Goal: Task Accomplishment & Management: Complete application form

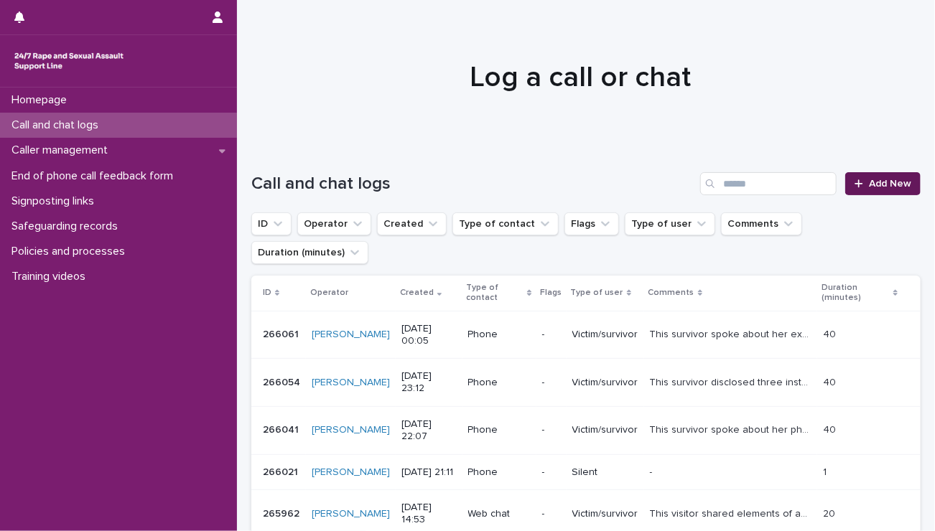
click at [854, 179] on icon at bounding box center [858, 184] width 9 height 10
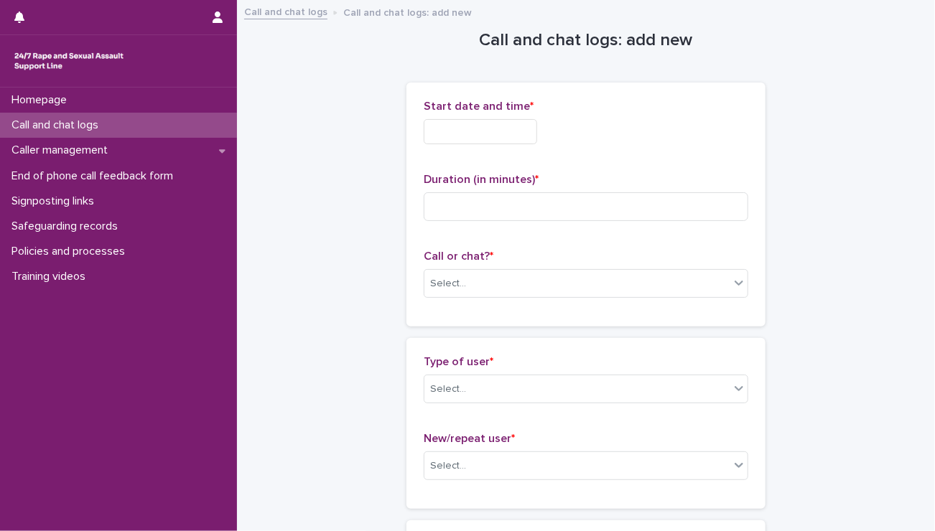
click at [500, 129] on input "text" at bounding box center [480, 131] width 113 height 25
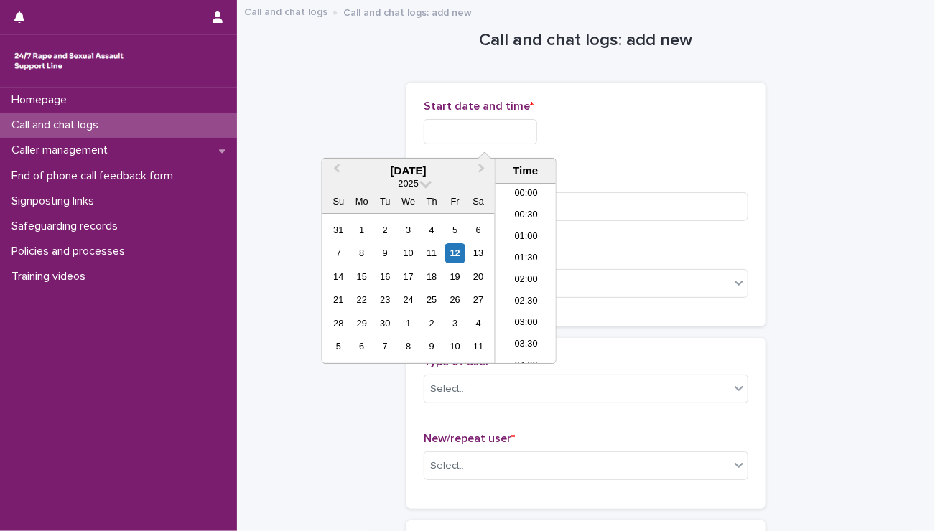
scroll to position [632, 0]
click at [531, 251] on li "16:00" at bounding box center [525, 252] width 61 height 22
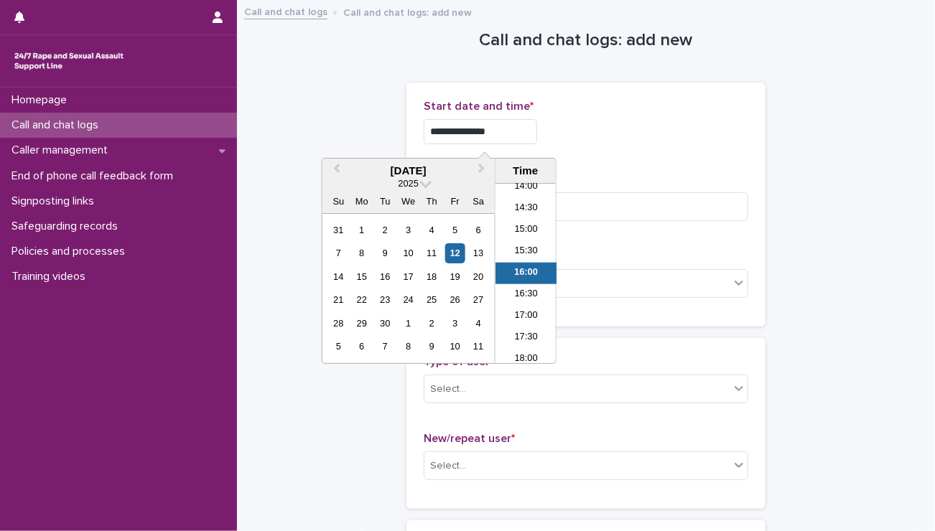
drag, startPoint x: 488, startPoint y: 129, endPoint x: 523, endPoint y: 134, distance: 34.7
click at [523, 134] on input "**********" at bounding box center [480, 131] width 113 height 25
type input "**********"
click at [623, 154] on div "**********" at bounding box center [586, 128] width 324 height 56
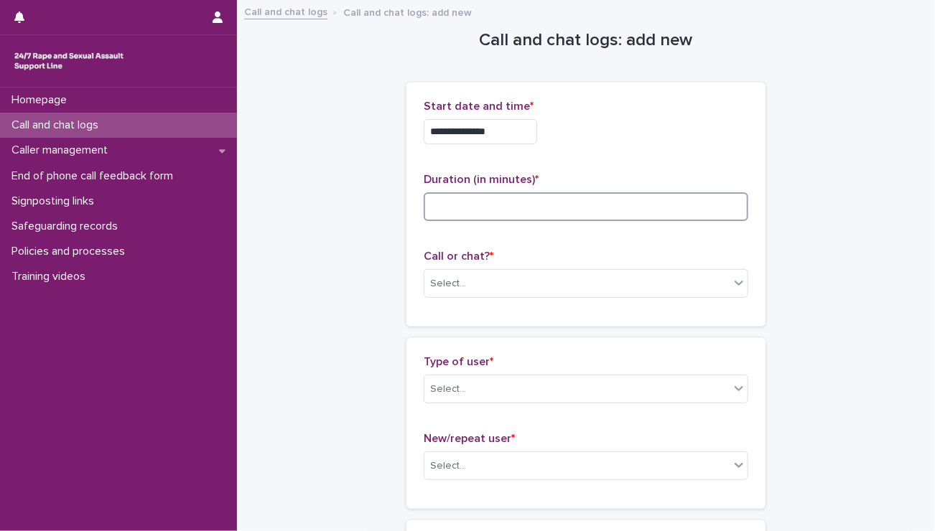
click at [486, 210] on input at bounding box center [586, 206] width 324 height 29
type input "**"
click at [734, 250] on p "Call or chat? *" at bounding box center [586, 257] width 324 height 14
click at [592, 286] on div "Select..." at bounding box center [576, 284] width 305 height 24
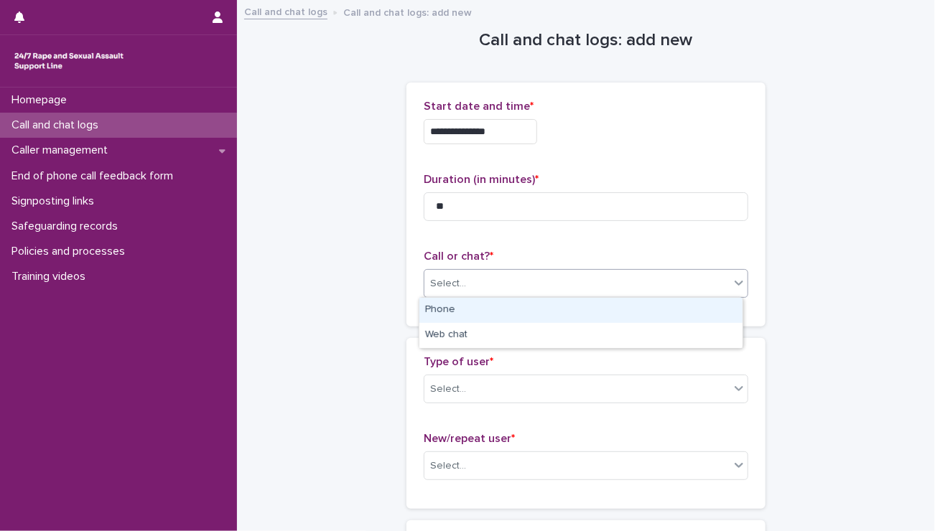
click at [476, 304] on div "Phone" at bounding box center [580, 310] width 323 height 25
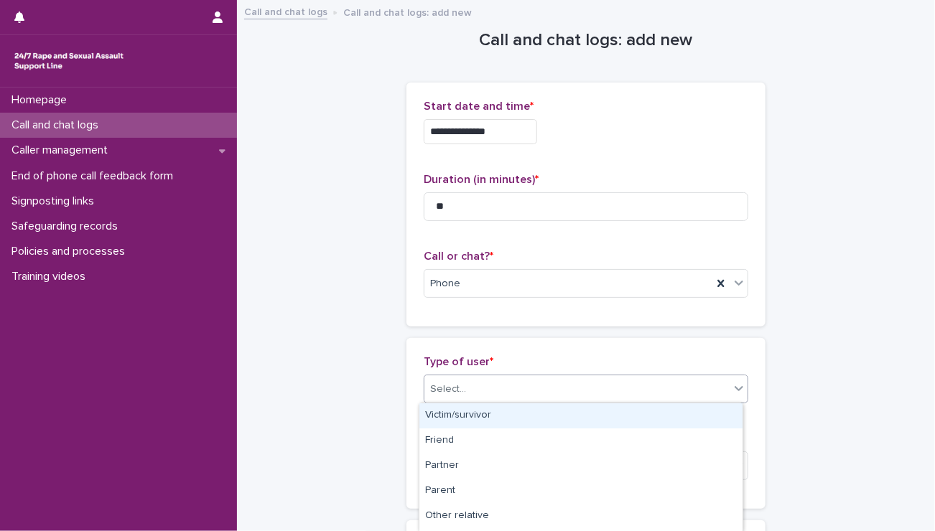
click at [448, 385] on div "Select..." at bounding box center [448, 389] width 36 height 15
click at [442, 416] on div "Victim/survivor" at bounding box center [580, 415] width 323 height 25
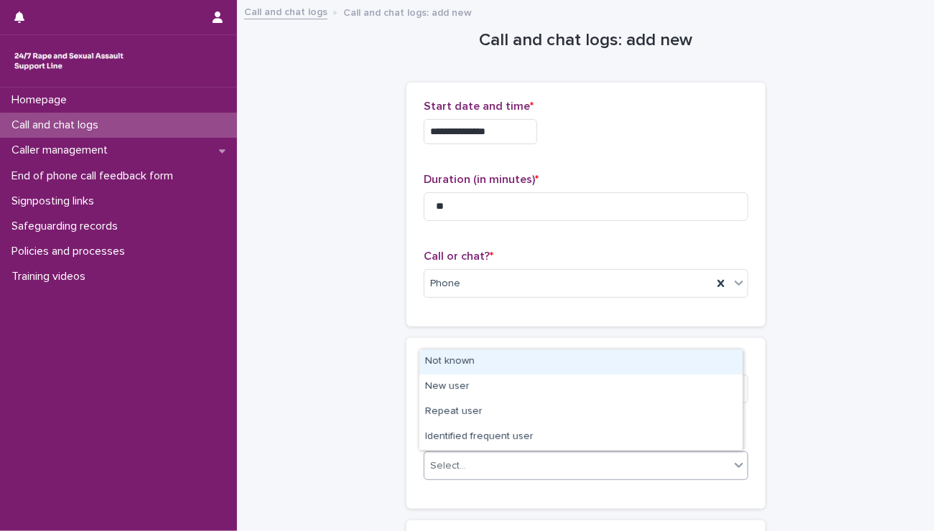
click at [433, 459] on div "Select..." at bounding box center [448, 466] width 36 height 15
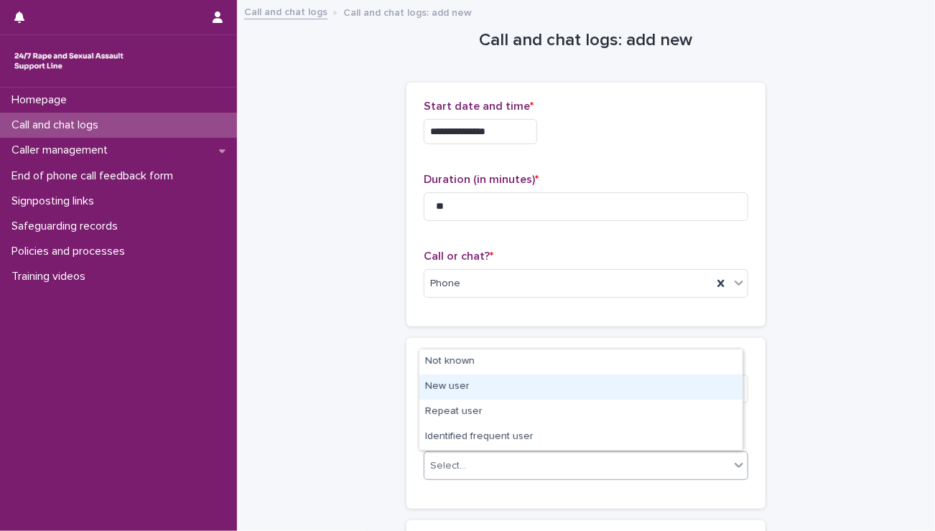
click at [454, 378] on div "New user" at bounding box center [580, 387] width 323 height 25
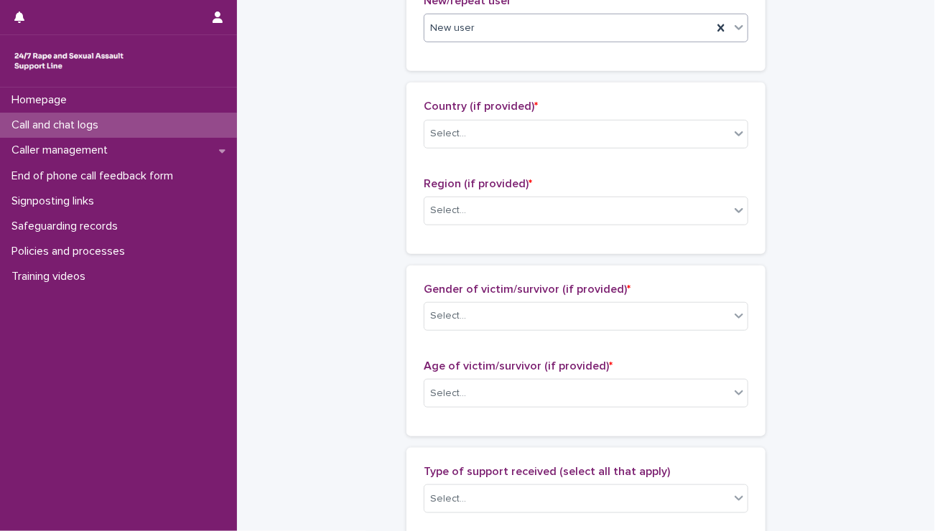
scroll to position [439, 0]
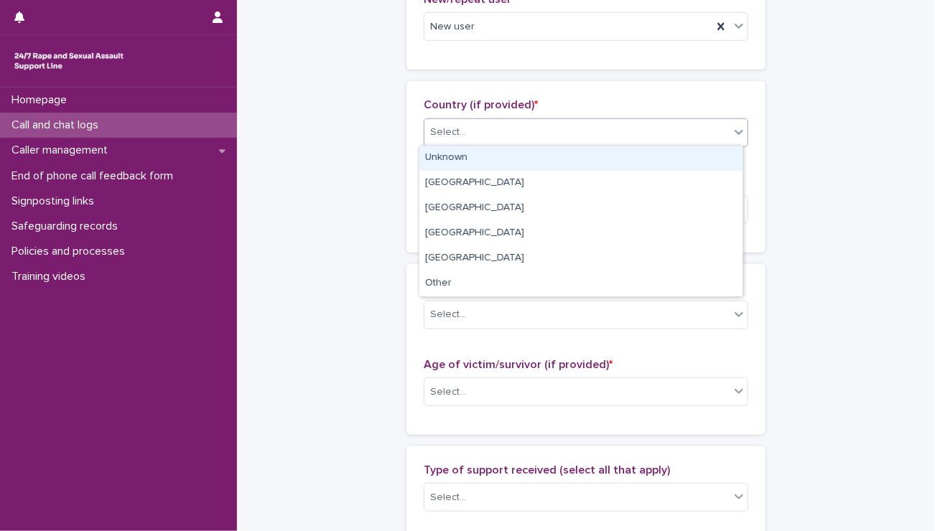
click at [446, 125] on div "Select..." at bounding box center [448, 132] width 36 height 15
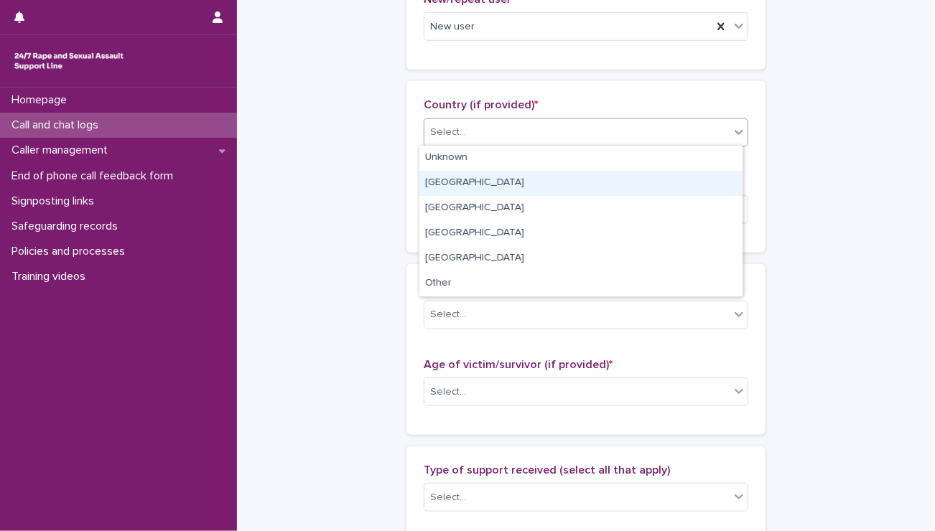
click at [448, 181] on div "England" at bounding box center [580, 183] width 323 height 25
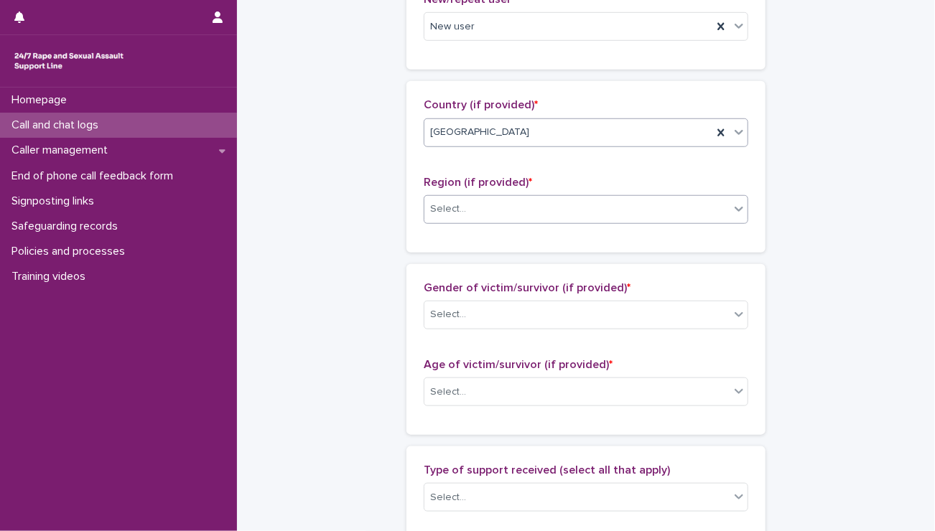
click at [448, 204] on div "Select..." at bounding box center [448, 209] width 36 height 15
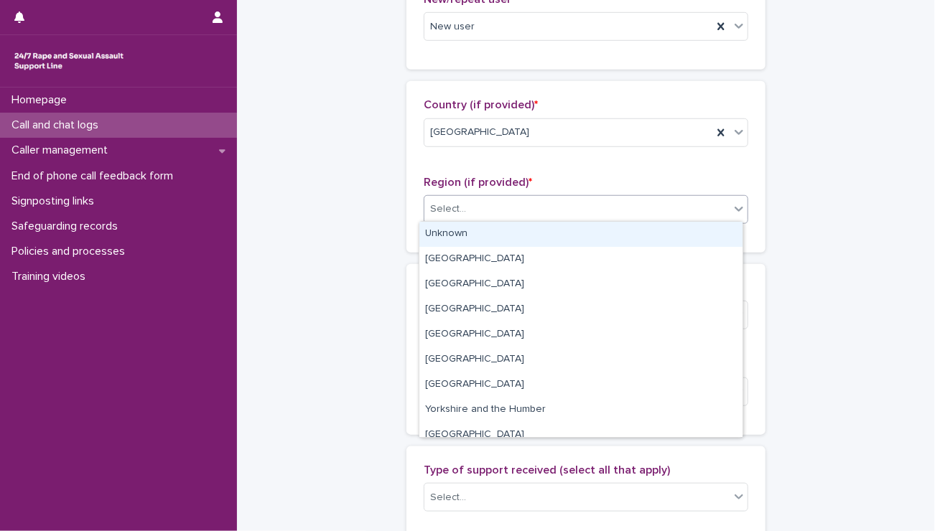
click at [445, 241] on div "Unknown" at bounding box center [580, 234] width 323 height 25
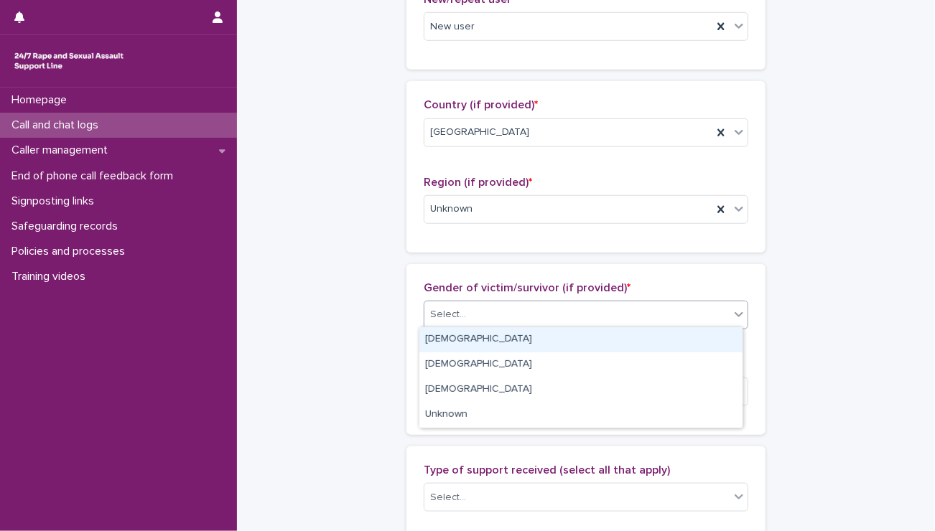
click at [447, 309] on div "Select..." at bounding box center [448, 314] width 36 height 15
click at [436, 349] on div "Female" at bounding box center [580, 339] width 323 height 25
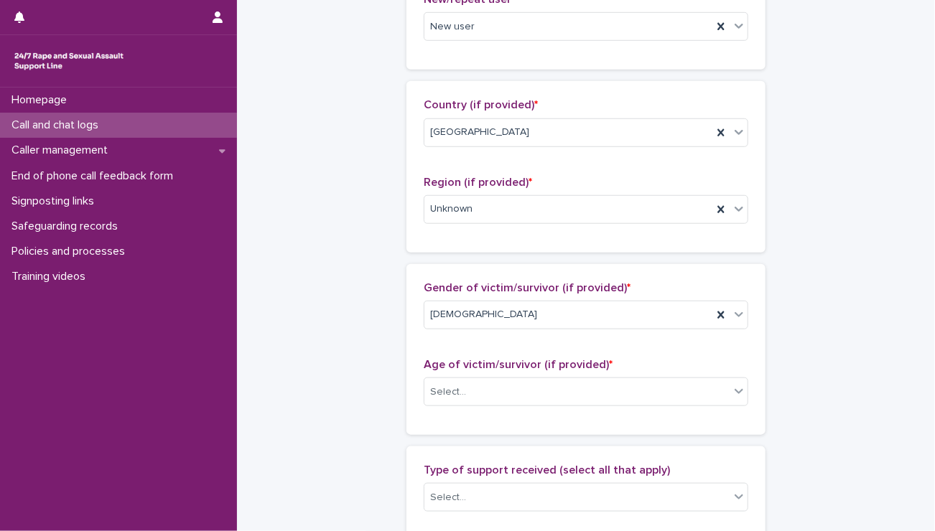
click at [429, 410] on div "Age of victim/survivor (if provided) * Select..." at bounding box center [586, 388] width 324 height 60
click at [429, 398] on div "Select..." at bounding box center [576, 392] width 305 height 24
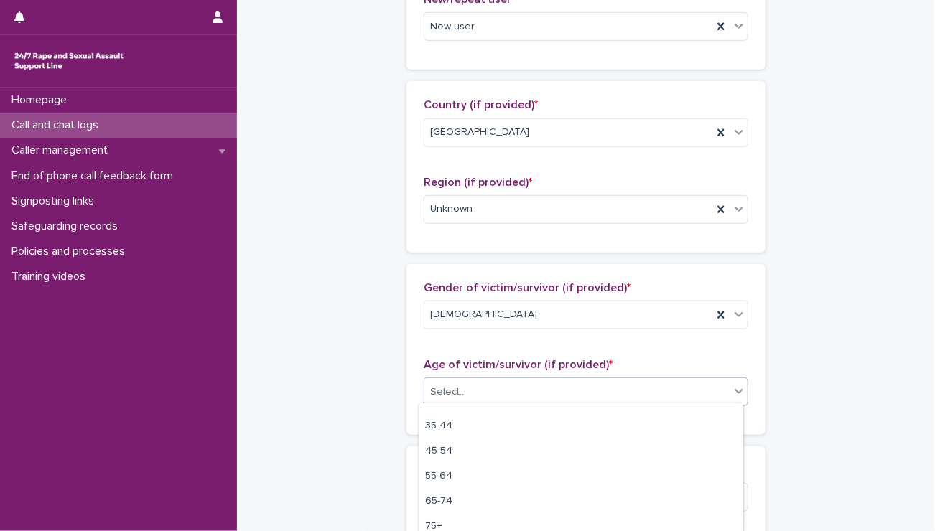
scroll to position [123, 0]
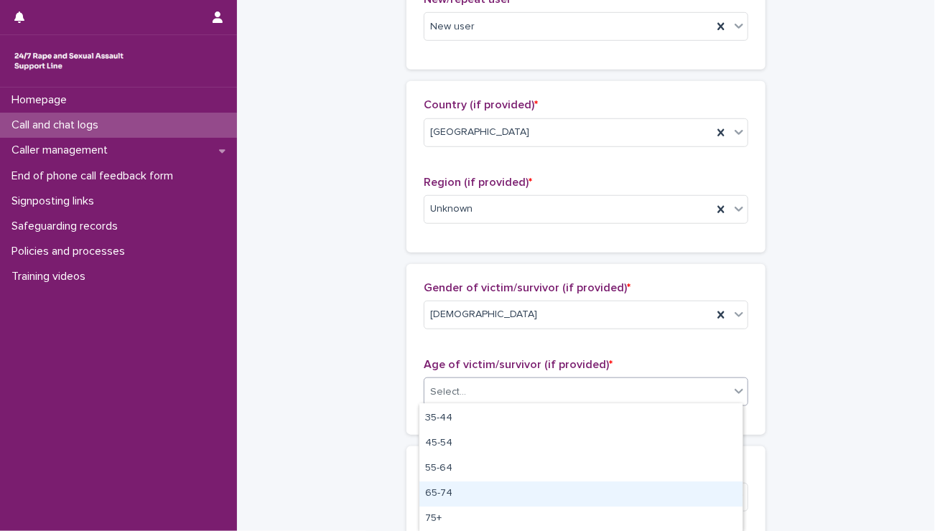
click at [676, 484] on div "65-74" at bounding box center [580, 494] width 323 height 25
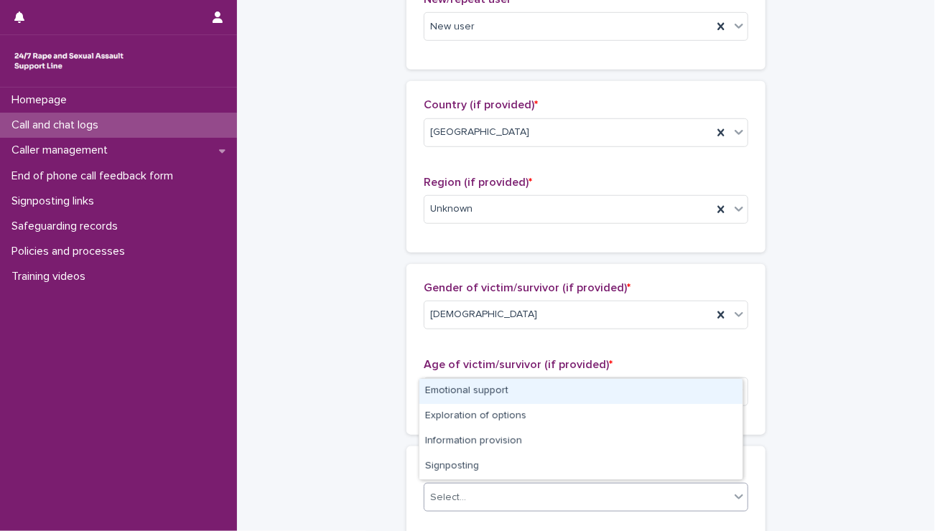
click at [479, 486] on div "Select..." at bounding box center [576, 498] width 305 height 24
click at [464, 388] on div "Emotional support" at bounding box center [580, 391] width 323 height 25
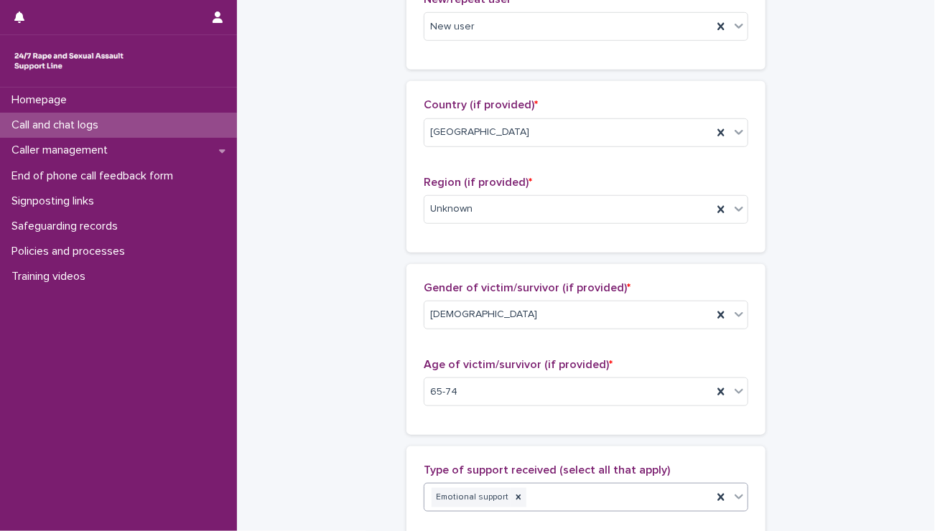
click at [564, 495] on div "Emotional support" at bounding box center [568, 497] width 288 height 25
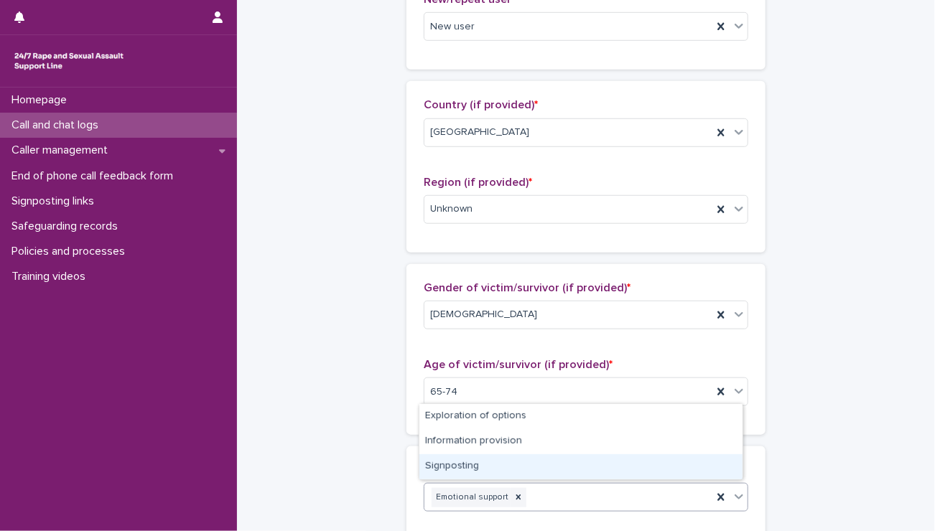
click at [509, 464] on div "Signposting" at bounding box center [580, 466] width 323 height 25
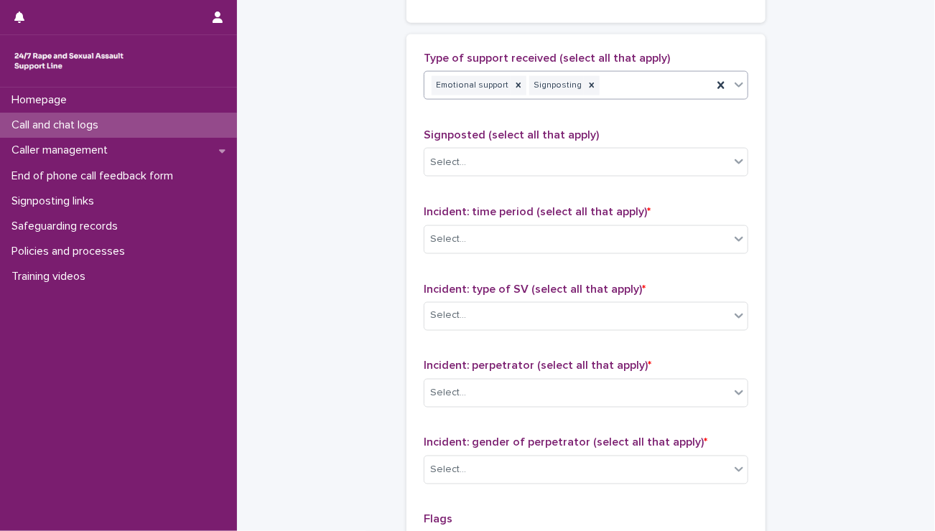
scroll to position [850, 0]
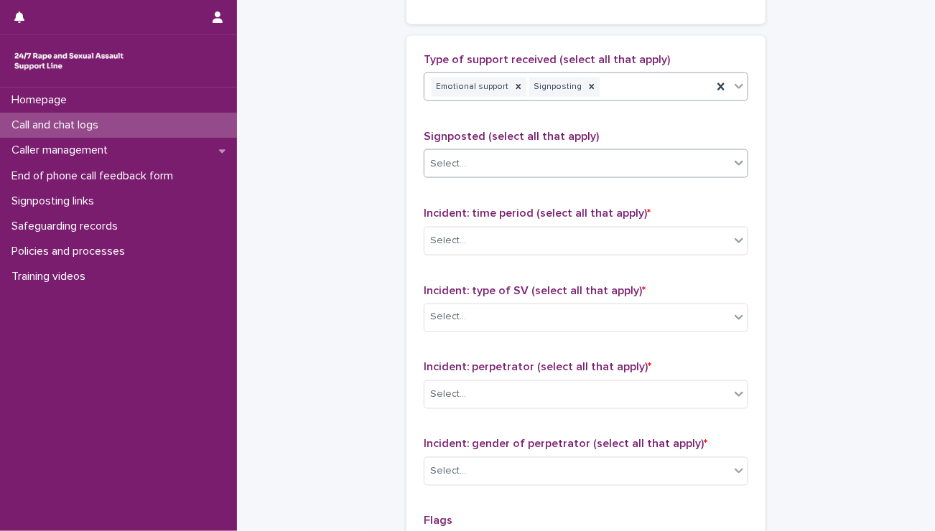
click at [453, 165] on div "Select..." at bounding box center [448, 163] width 36 height 15
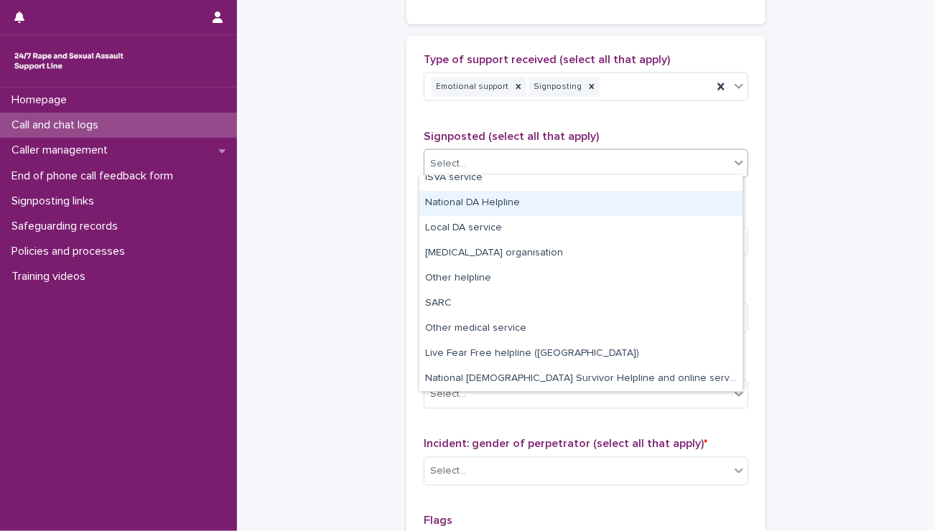
scroll to position [86, 0]
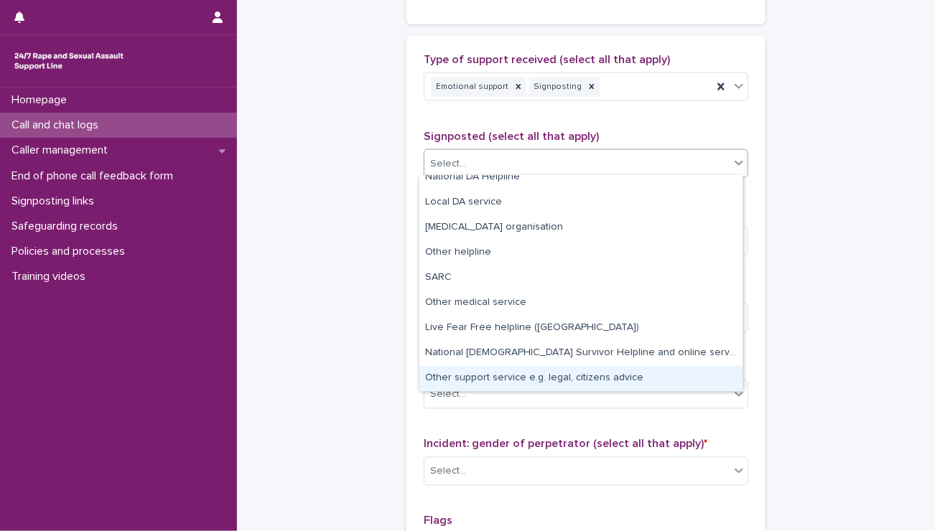
click at [559, 376] on div "Other support service e.g. legal, citizens advice" at bounding box center [580, 378] width 323 height 25
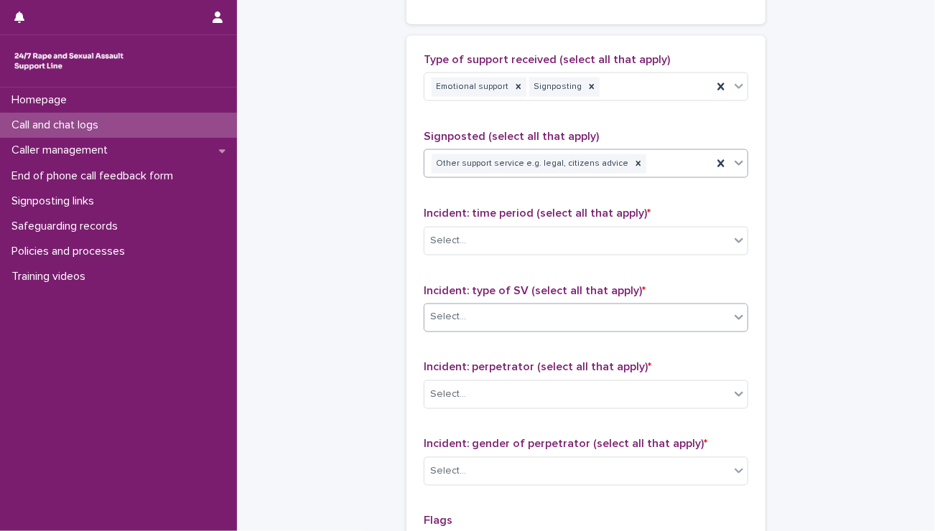
click at [497, 322] on div "Select..." at bounding box center [576, 318] width 305 height 24
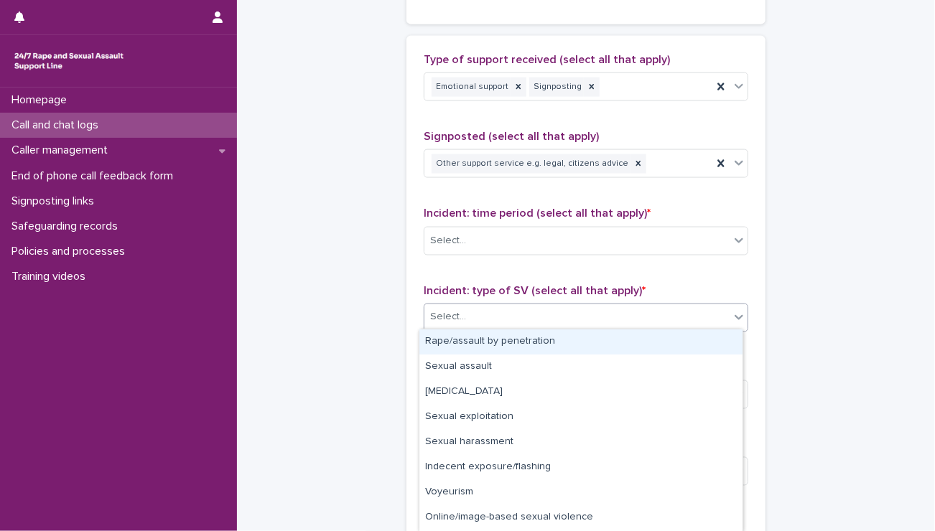
click at [491, 337] on div "Rape/assault by penetration" at bounding box center [580, 342] width 323 height 25
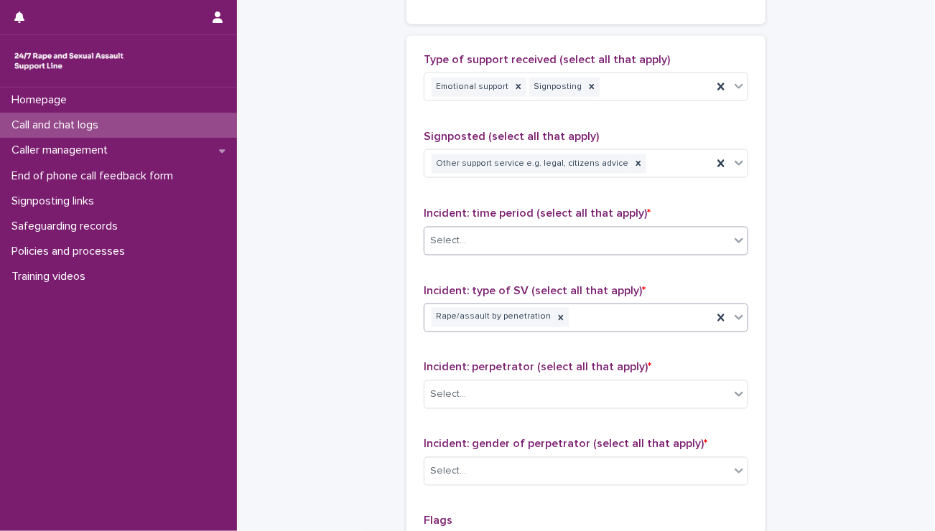
click at [474, 246] on div "Select..." at bounding box center [576, 241] width 305 height 24
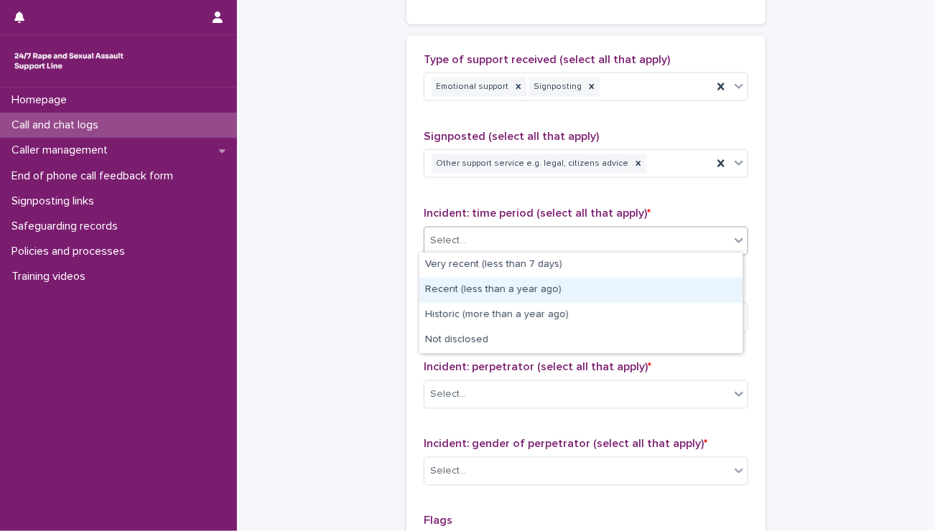
click at [469, 283] on div "Recent (less than a year ago)" at bounding box center [580, 290] width 323 height 25
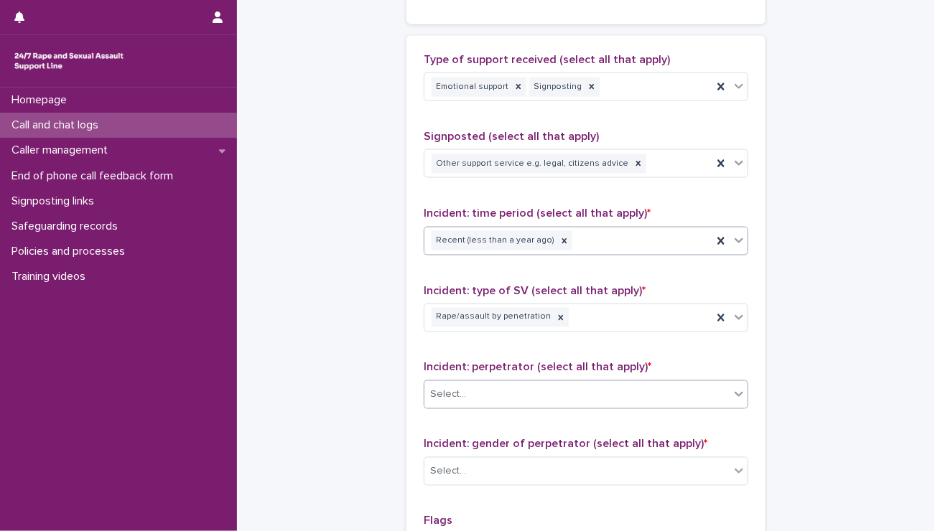
click at [451, 397] on div "Select..." at bounding box center [448, 395] width 36 height 15
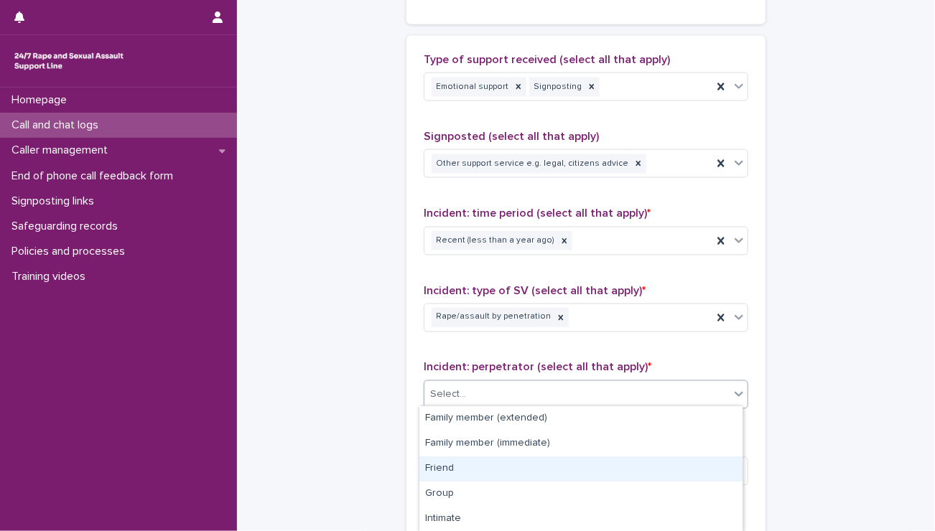
click at [434, 478] on div "Friend" at bounding box center [580, 469] width 323 height 25
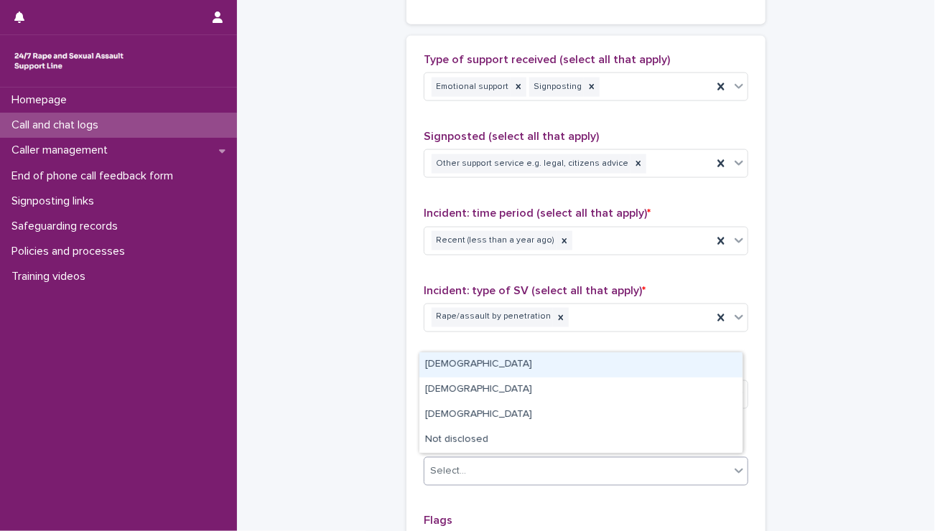
click at [434, 478] on div "Select..." at bounding box center [576, 472] width 305 height 24
click at [429, 368] on div "Male" at bounding box center [580, 364] width 323 height 25
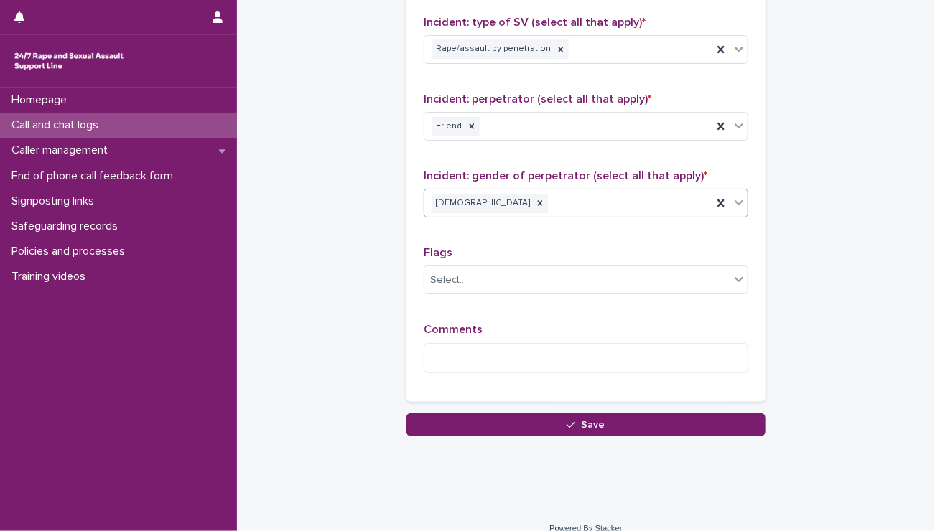
scroll to position [1131, 0]
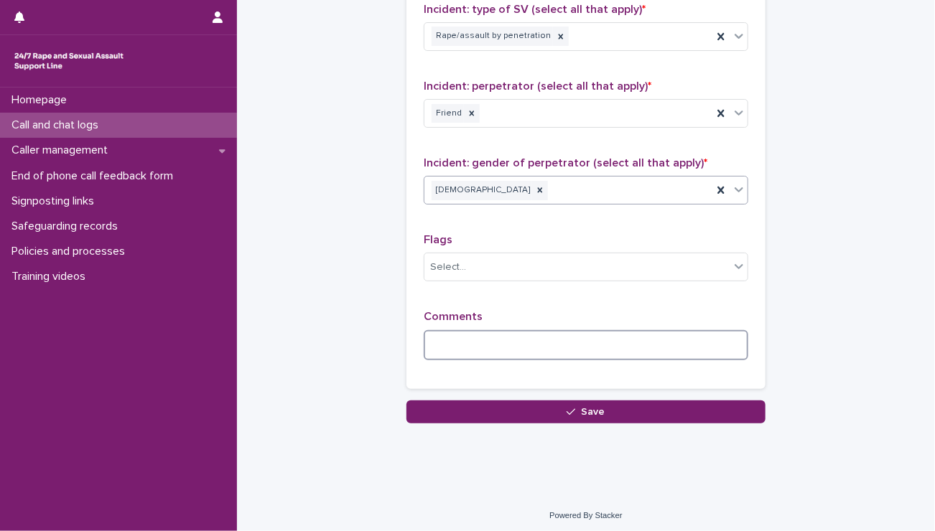
click at [451, 334] on textarea at bounding box center [586, 345] width 324 height 31
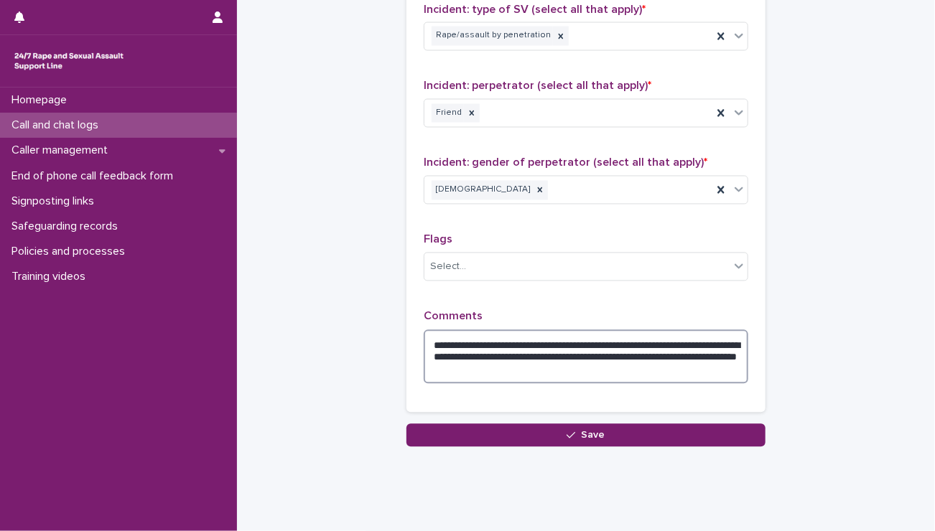
scroll to position [1156, 0]
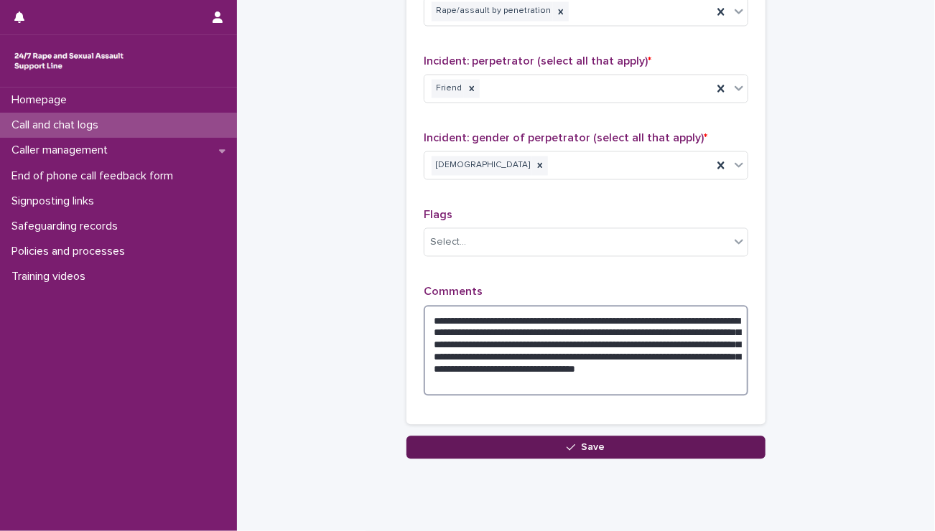
type textarea "**********"
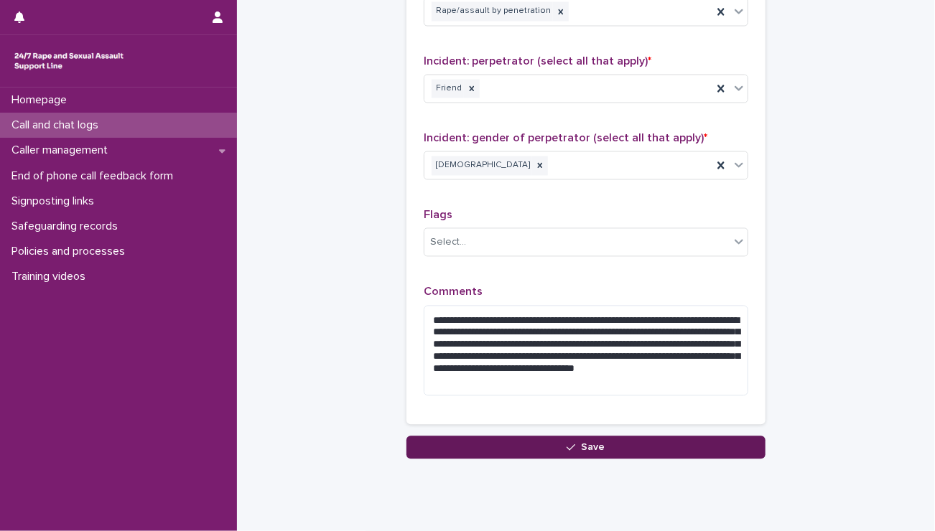
click at [587, 448] on span "Save" at bounding box center [593, 448] width 24 height 10
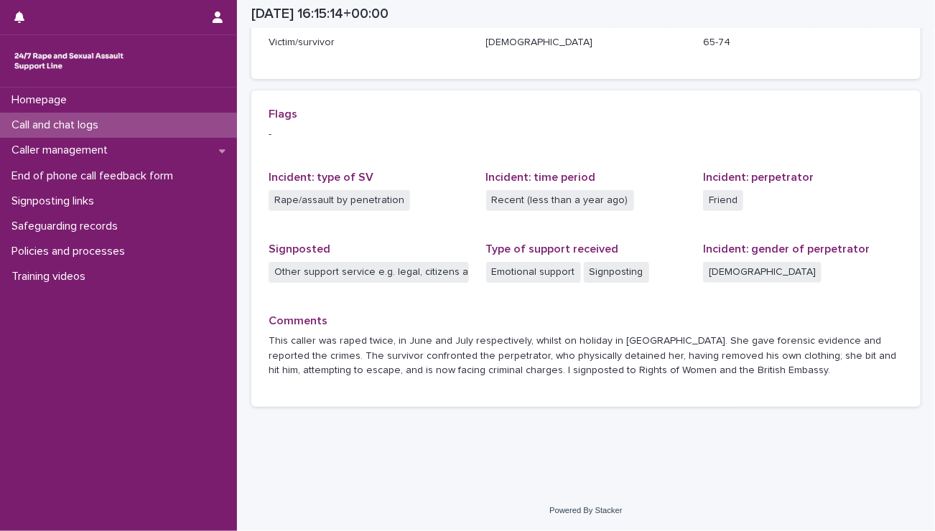
scroll to position [261, 0]
click at [217, 17] on icon "button" at bounding box center [217, 16] width 10 height 11
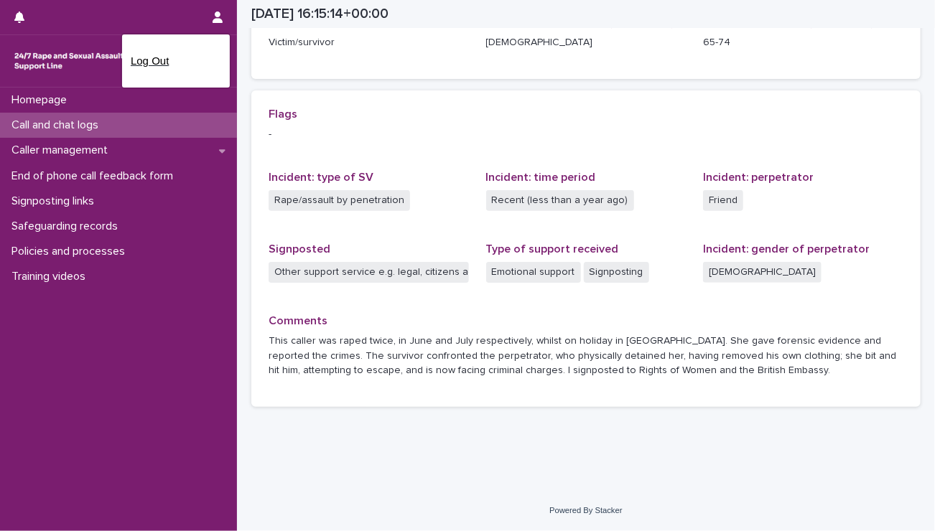
click at [151, 60] on p "Log Out" at bounding box center [176, 61] width 90 height 24
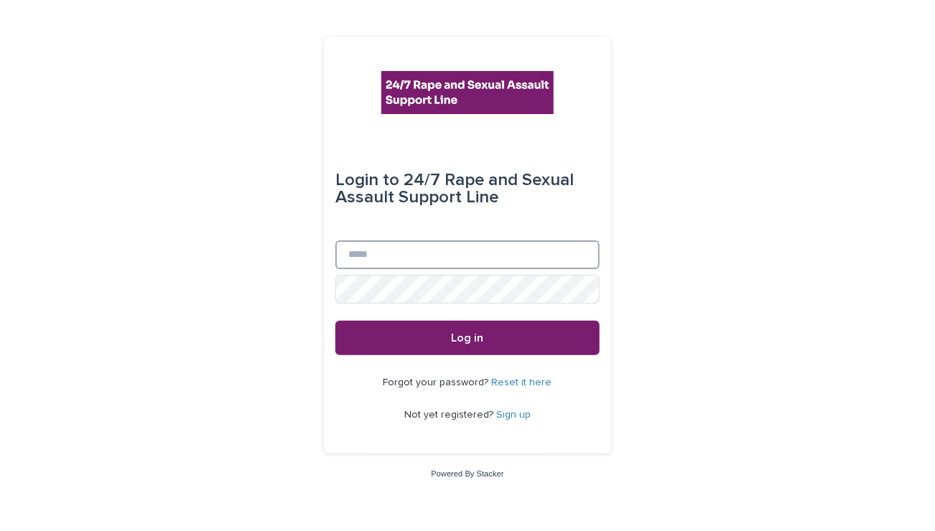
type input "**********"
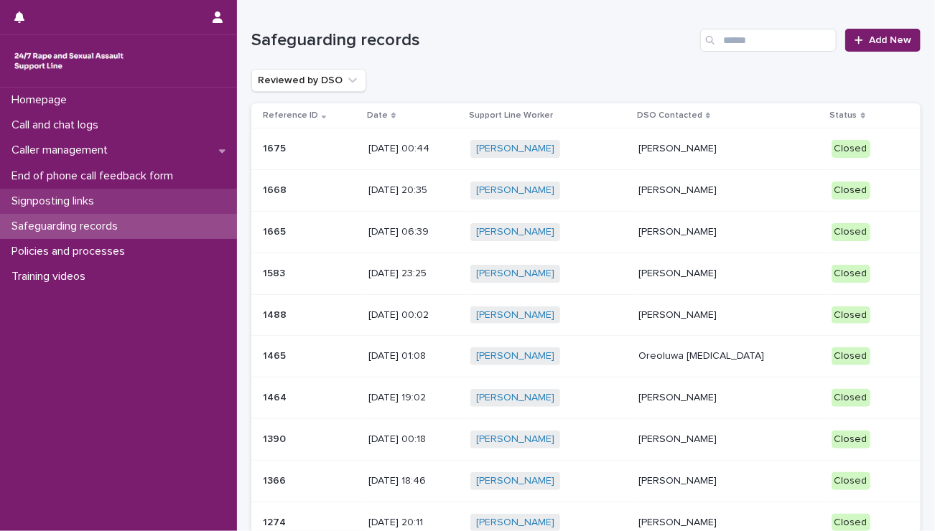
click at [45, 206] on p "Signposting links" at bounding box center [56, 202] width 100 height 14
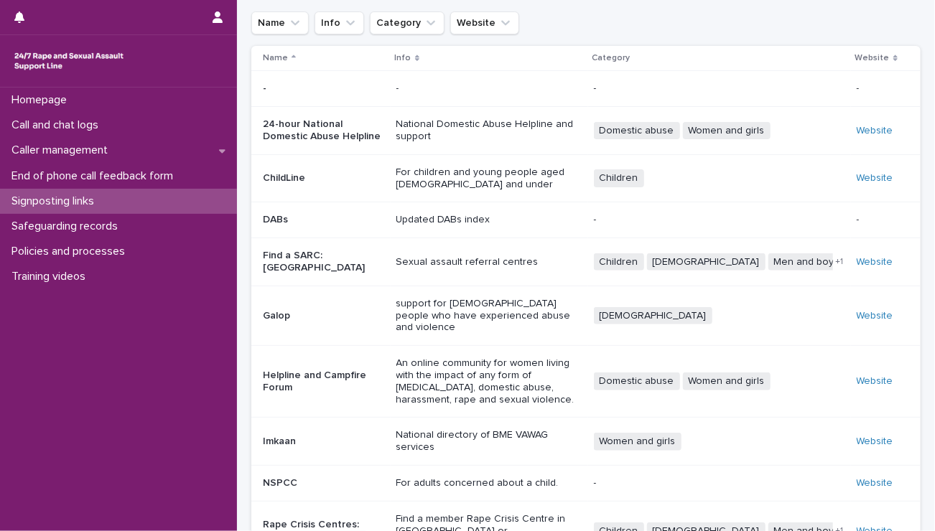
scroll to position [193, 0]
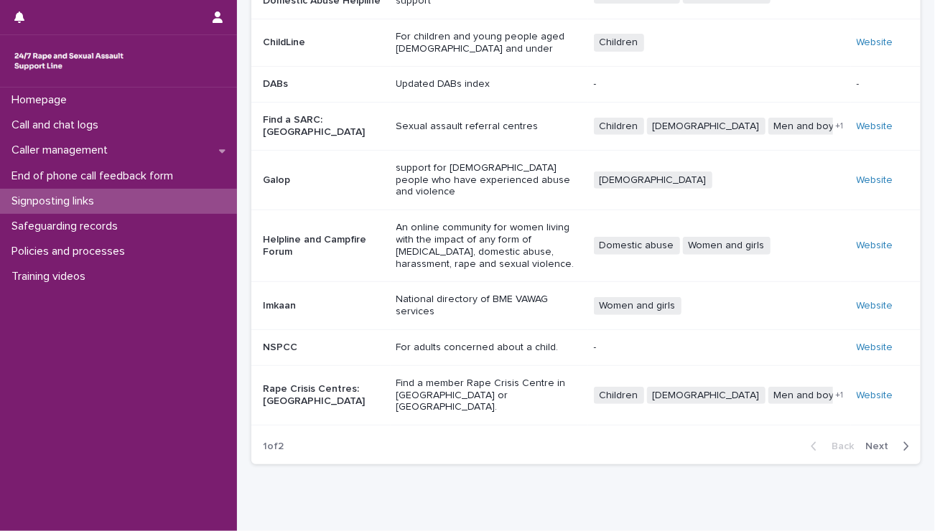
click at [865, 441] on span "Next" at bounding box center [881, 446] width 32 height 10
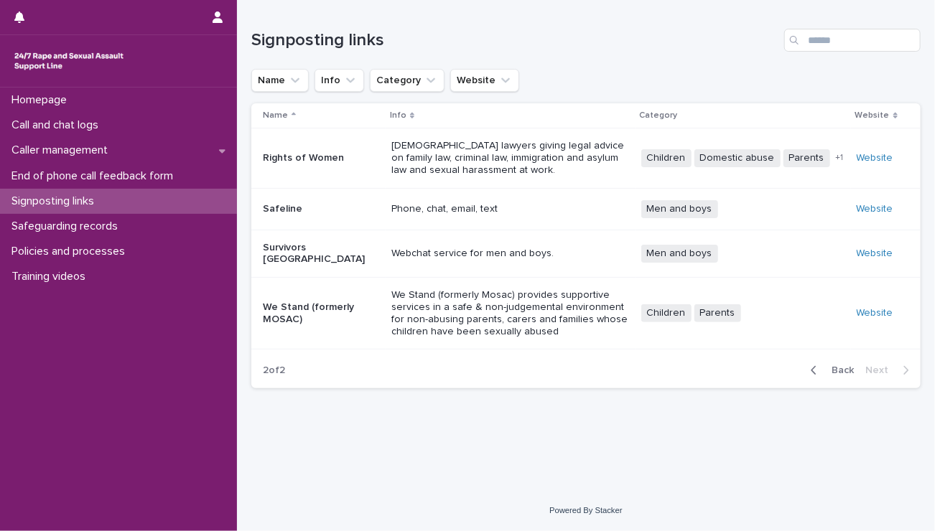
click at [284, 154] on p "Rights of Women" at bounding box center [321, 158] width 117 height 12
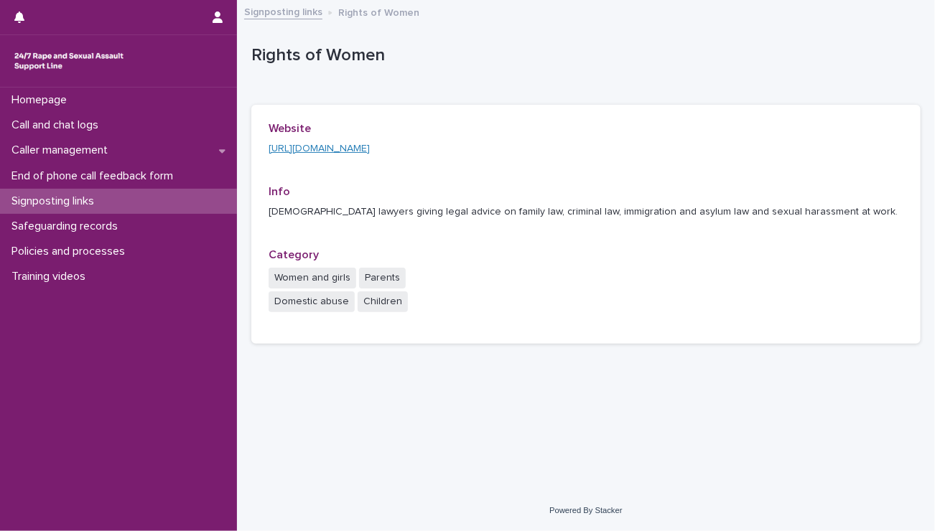
click at [302, 149] on link "[URL][DOMAIN_NAME]" at bounding box center [318, 149] width 101 height 10
